Goal: Obtain resource: Obtain resource

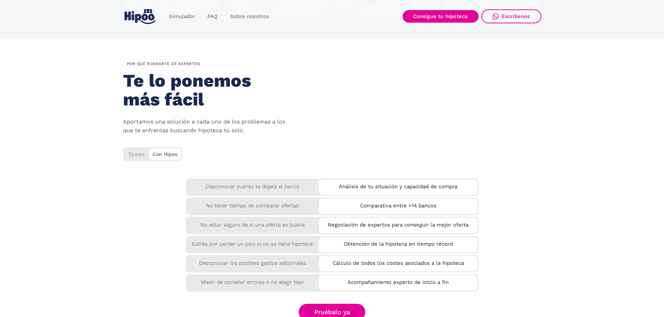
scroll to position [1115, 0]
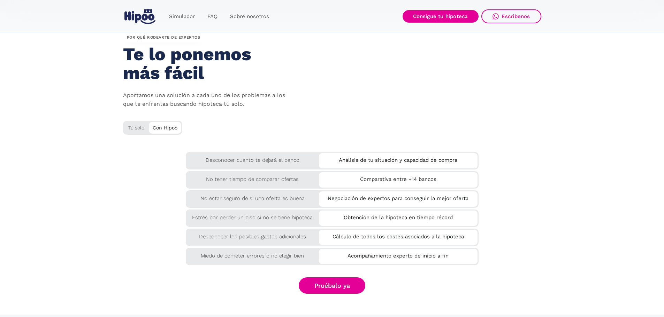
click at [370, 164] on div "Análisis de tu situación y capacidad de compra" at bounding box center [398, 158] width 159 height 11
click at [300, 164] on div "Desconocer cuánto te dejará el banco" at bounding box center [252, 158] width 133 height 13
click at [300, 177] on div "No tener tiempo de comparar ofertas" at bounding box center [252, 177] width 133 height 13
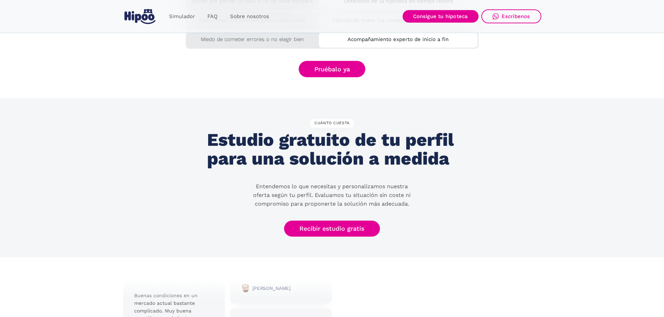
scroll to position [1324, 0]
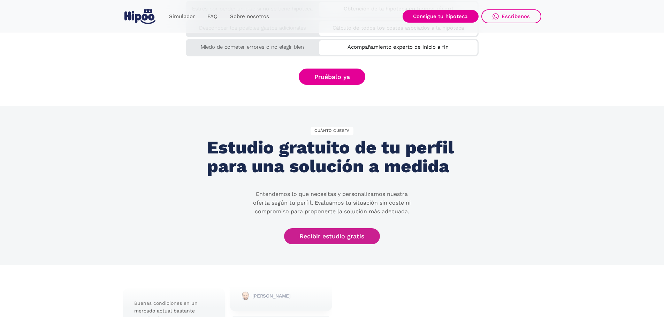
click at [322, 234] on link "Recibir estudio gratis" at bounding box center [332, 237] width 96 height 16
